Goal: Information Seeking & Learning: Learn about a topic

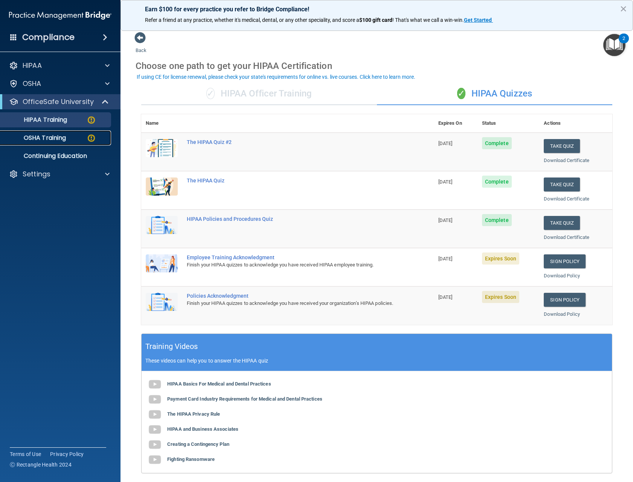
click at [63, 142] on p "OSHA Training" at bounding box center [35, 138] width 61 height 8
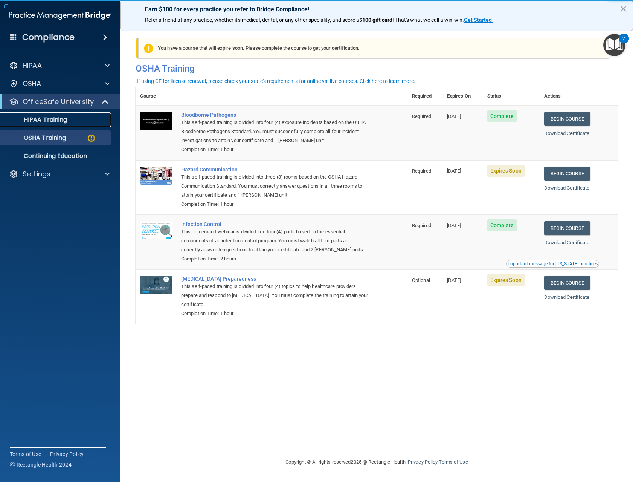
click at [47, 116] on p "HIPAA Training" at bounding box center [36, 120] width 62 height 8
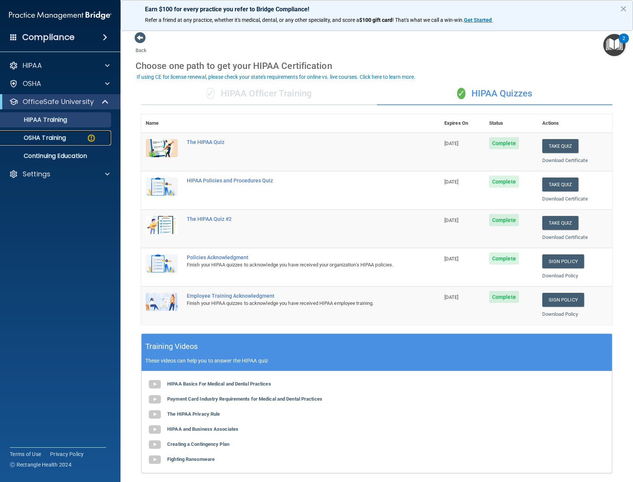
click at [52, 138] on p "OSHA Training" at bounding box center [35, 138] width 61 height 8
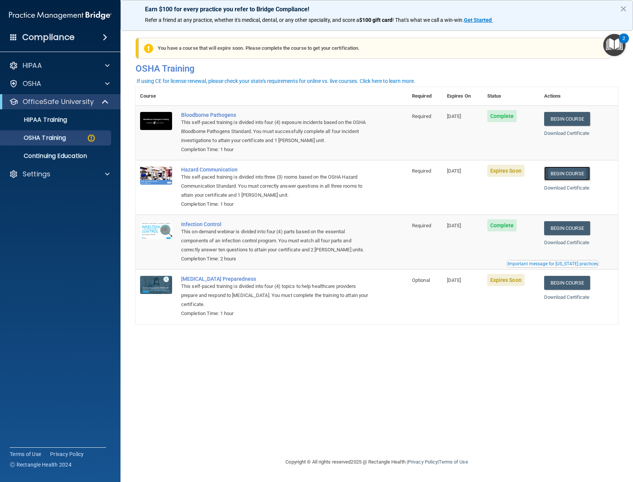
click at [565, 175] on link "Begin Course" at bounding box center [567, 174] width 46 height 14
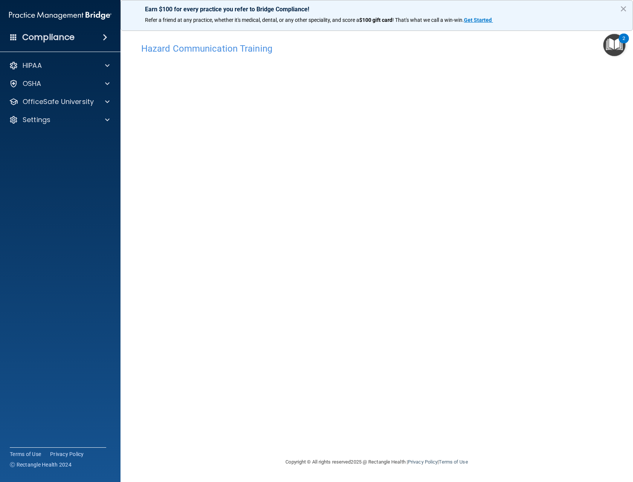
click at [249, 358] on div "Hazard Communication Training This course doesn’t expire until 10/01/2025. Are …" at bounding box center [377, 248] width 483 height 418
click at [61, 85] on div "OSHA" at bounding box center [49, 83] width 93 height 9
click at [59, 135] on p "OfficeSafe University" at bounding box center [58, 137] width 71 height 9
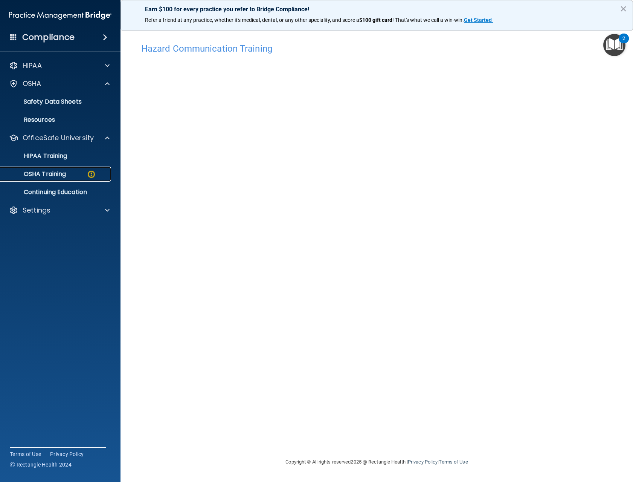
click at [64, 174] on p "OSHA Training" at bounding box center [35, 174] width 61 height 8
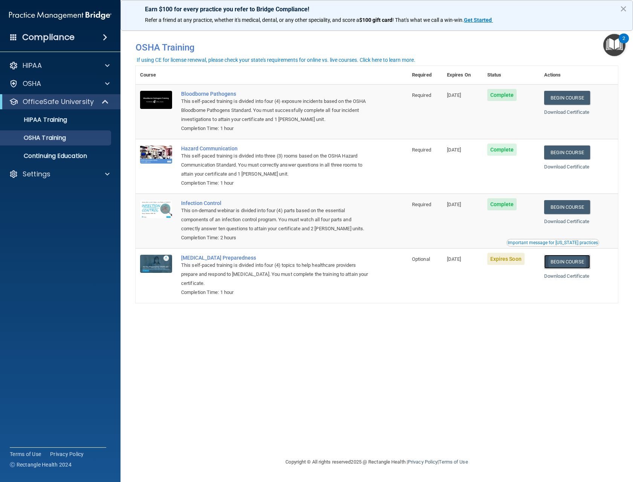
click at [561, 266] on link "Begin Course" at bounding box center [567, 262] width 46 height 14
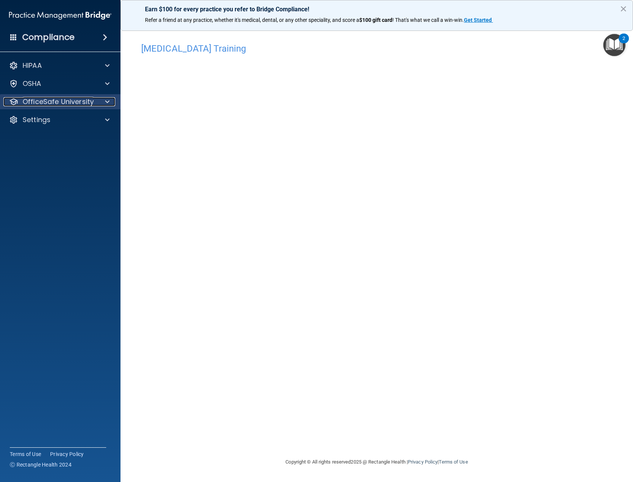
click at [78, 99] on p "OfficeSafe University" at bounding box center [58, 101] width 71 height 9
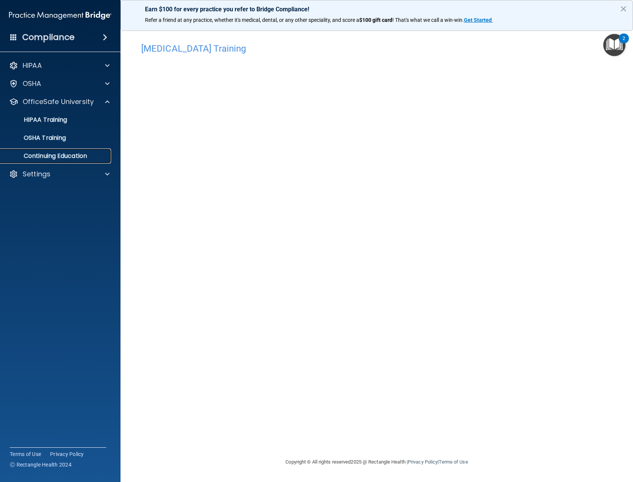
click at [67, 153] on p "Continuing Education" at bounding box center [56, 156] width 103 height 8
